Goal: Find specific fact: Find specific fact

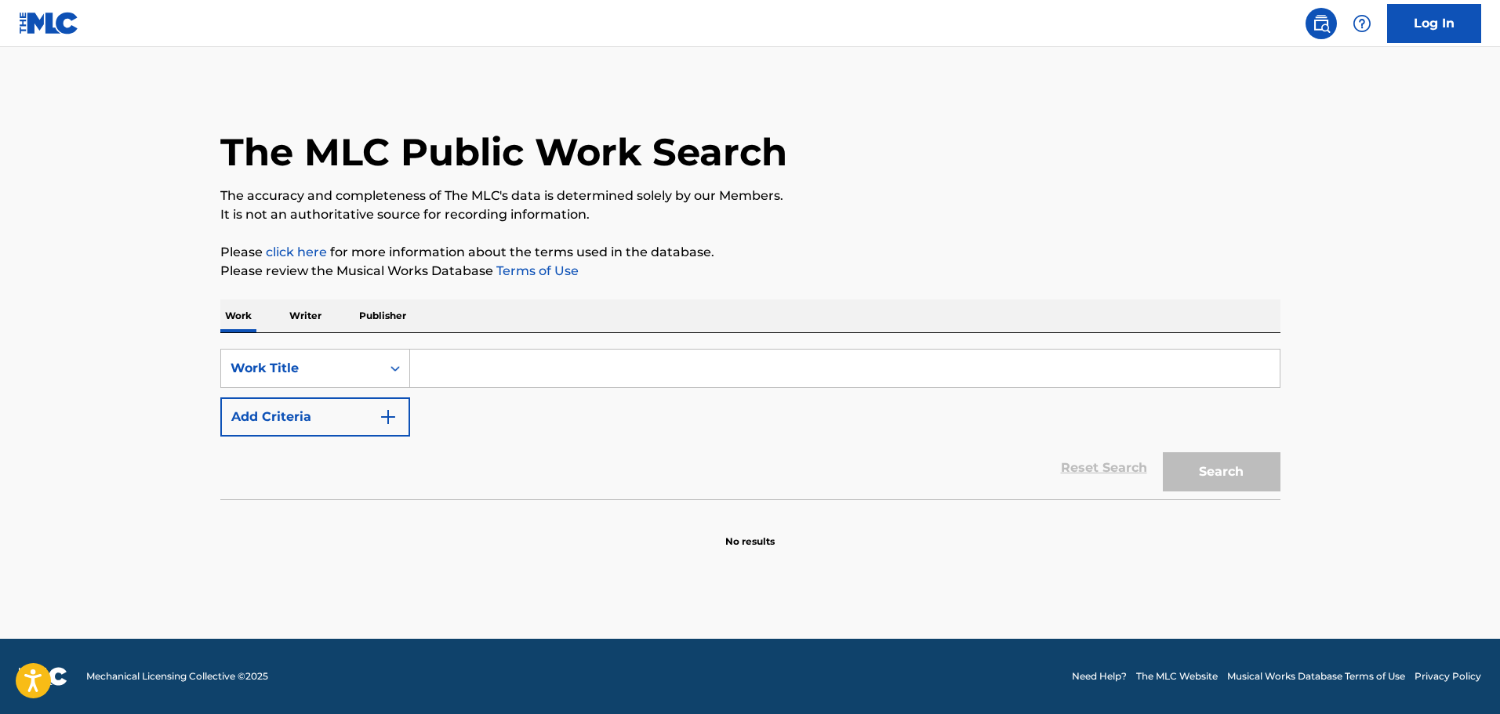
click at [513, 366] on input "Search Form" at bounding box center [845, 369] width 870 height 38
paste input "No Crezcas Mas"
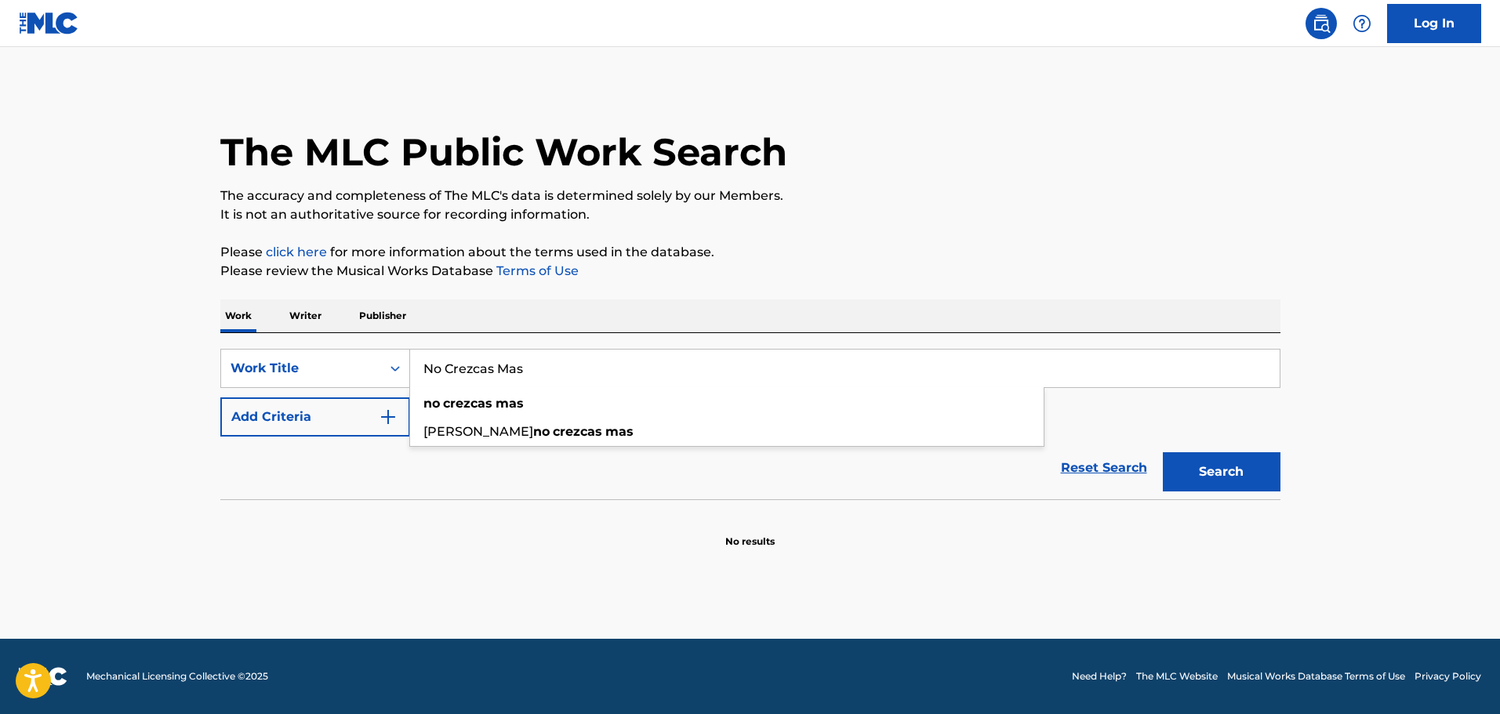
type input "No Crezcas Mas"
click at [1163, 452] on button "Search" at bounding box center [1222, 471] width 118 height 39
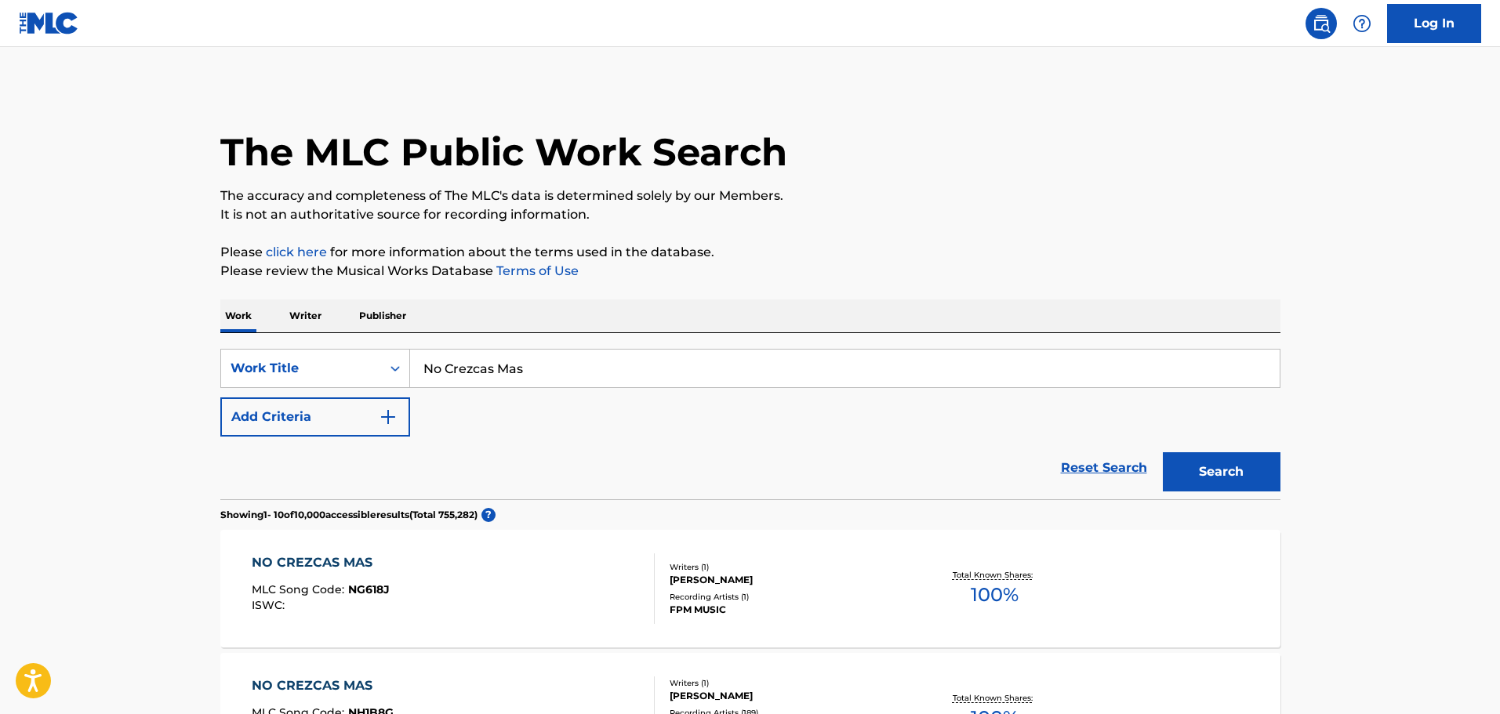
scroll to position [235, 0]
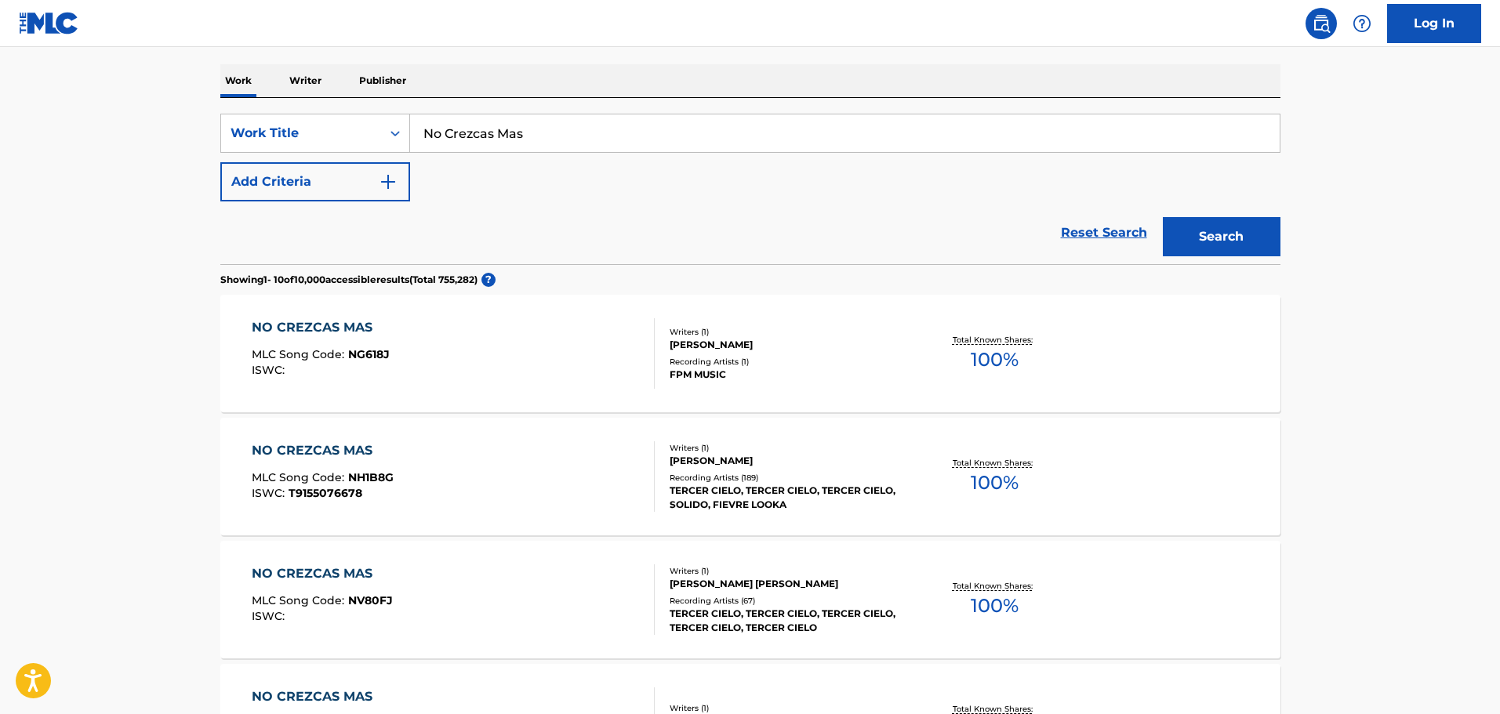
click at [554, 472] on div "NO CREZCAS MAS MLC Song Code : NH1B8G ISWC : T9155076678" at bounding box center [453, 476] width 403 height 71
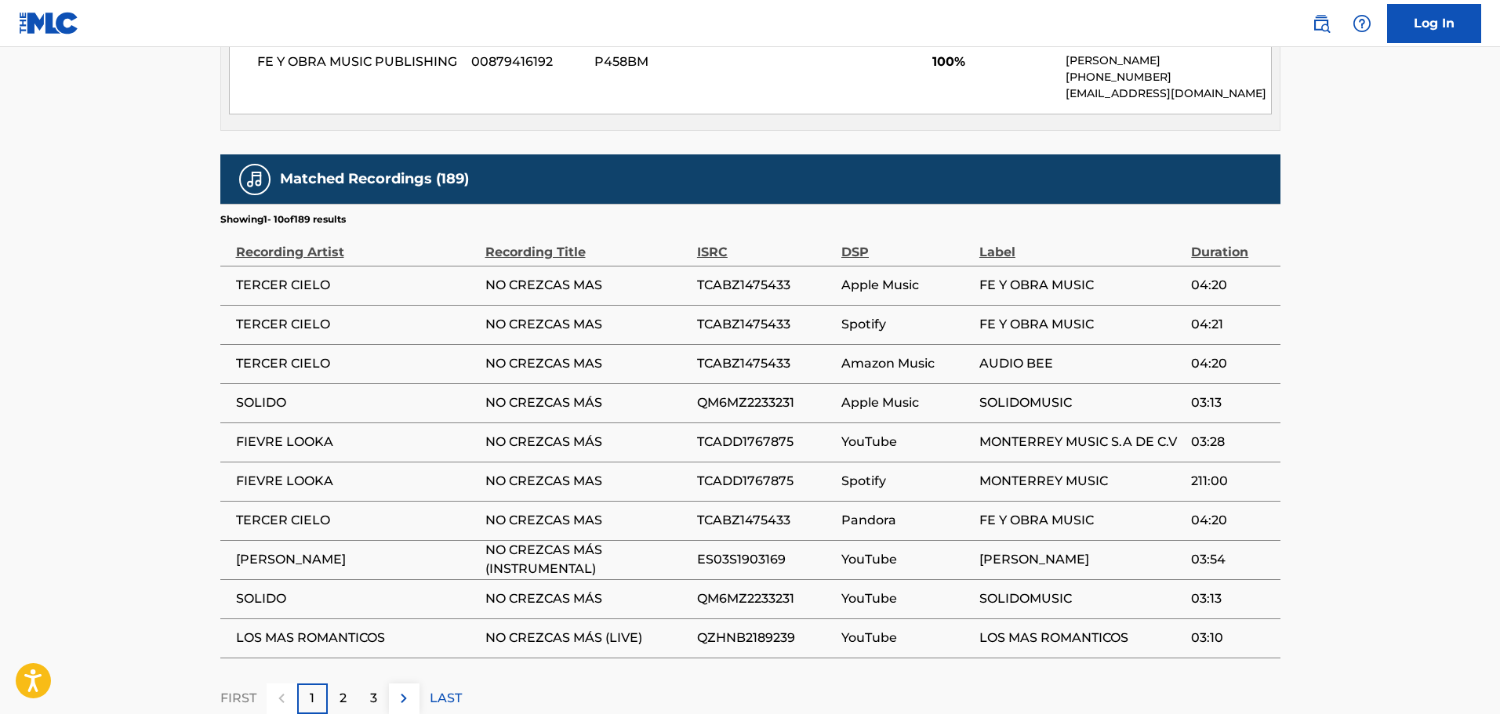
scroll to position [941, 0]
